Goal: Entertainment & Leisure: Consume media (video, audio)

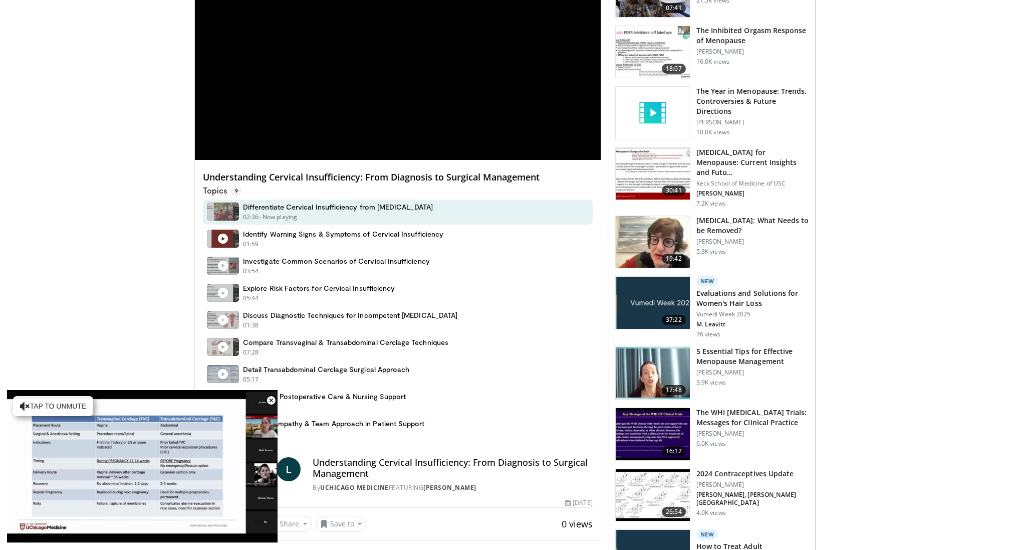
scroll to position [168, 0]
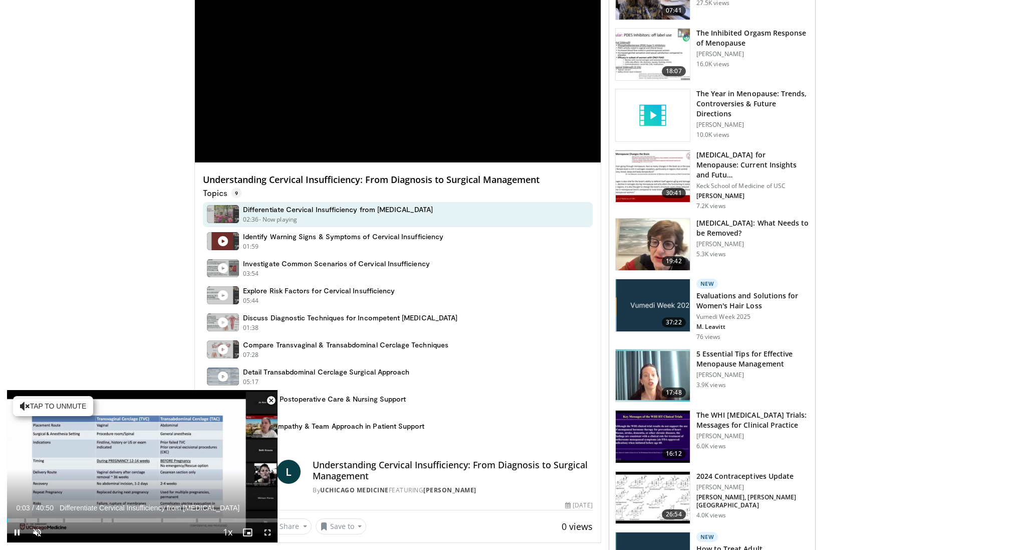
click at [270, 398] on span "Video Player" at bounding box center [271, 400] width 20 height 20
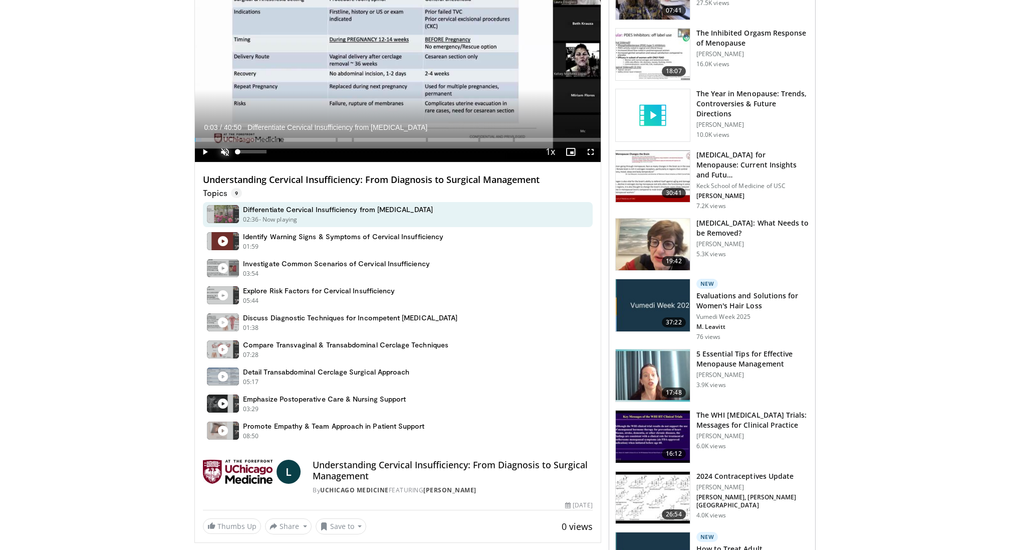
click at [219, 148] on span "Video Player" at bounding box center [225, 152] width 20 height 20
